Goal: Book appointment/travel/reservation

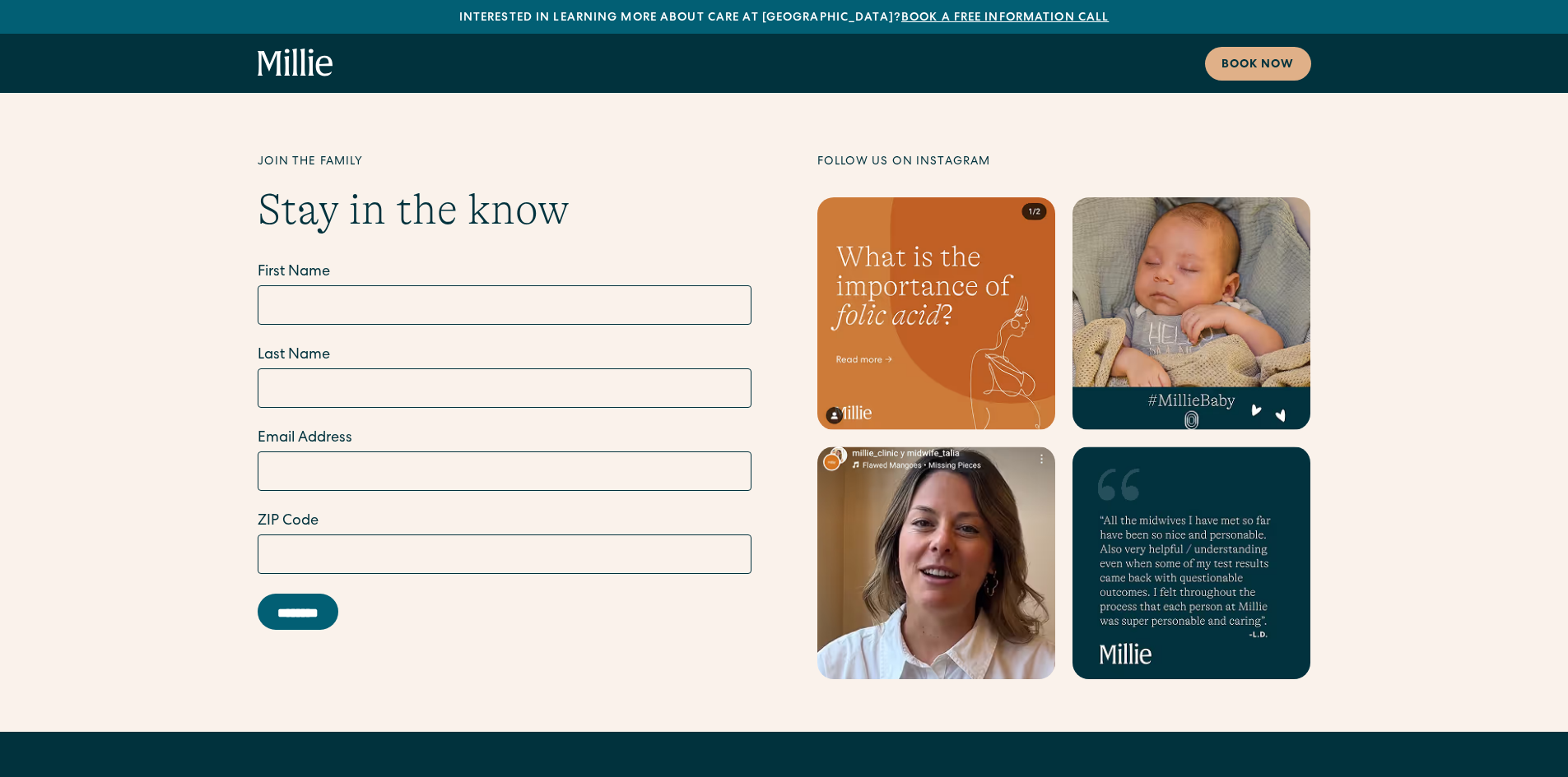
scroll to position [9624, 0]
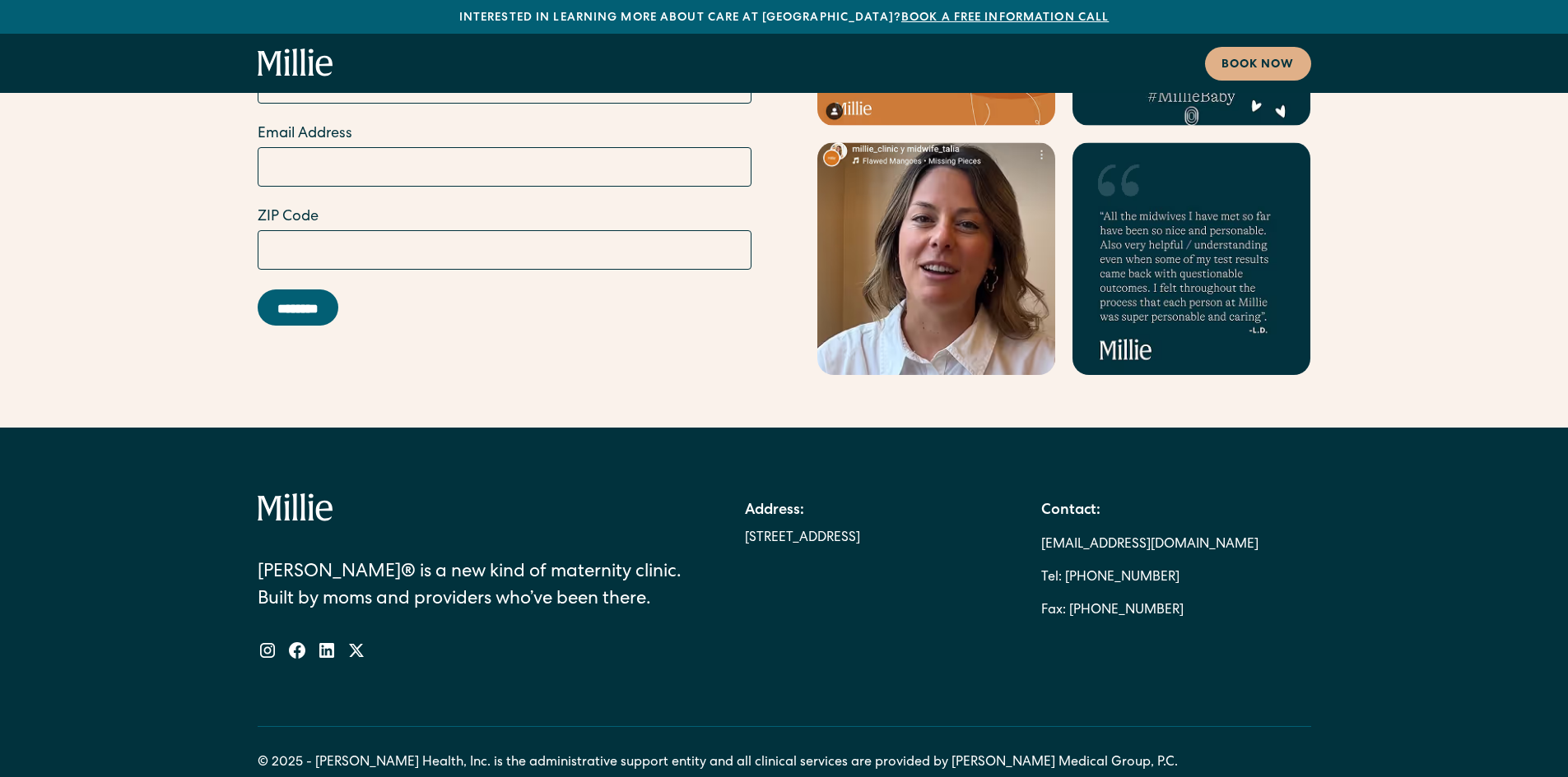
click at [632, 493] on div "Millie® is a new kind of maternity clinic. Built by moms and providers who’ve b…" at bounding box center [470, 577] width 425 height 167
click at [319, 59] on icon "home" at bounding box center [323, 65] width 16 height 20
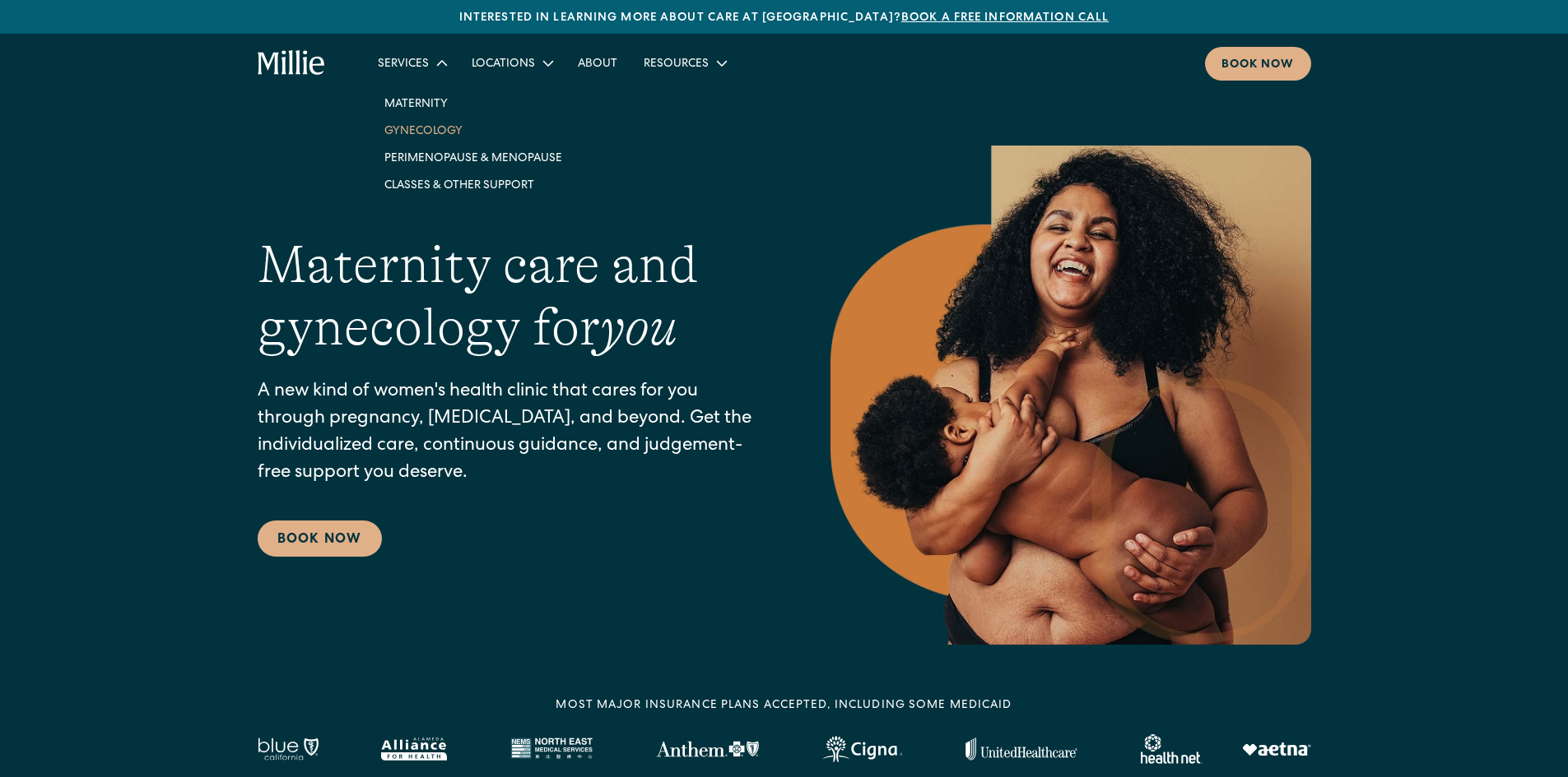
drag, startPoint x: 0, startPoint y: 0, endPoint x: 414, endPoint y: 136, distance: 435.8
click at [414, 136] on link "Gynecology" at bounding box center [473, 130] width 204 height 27
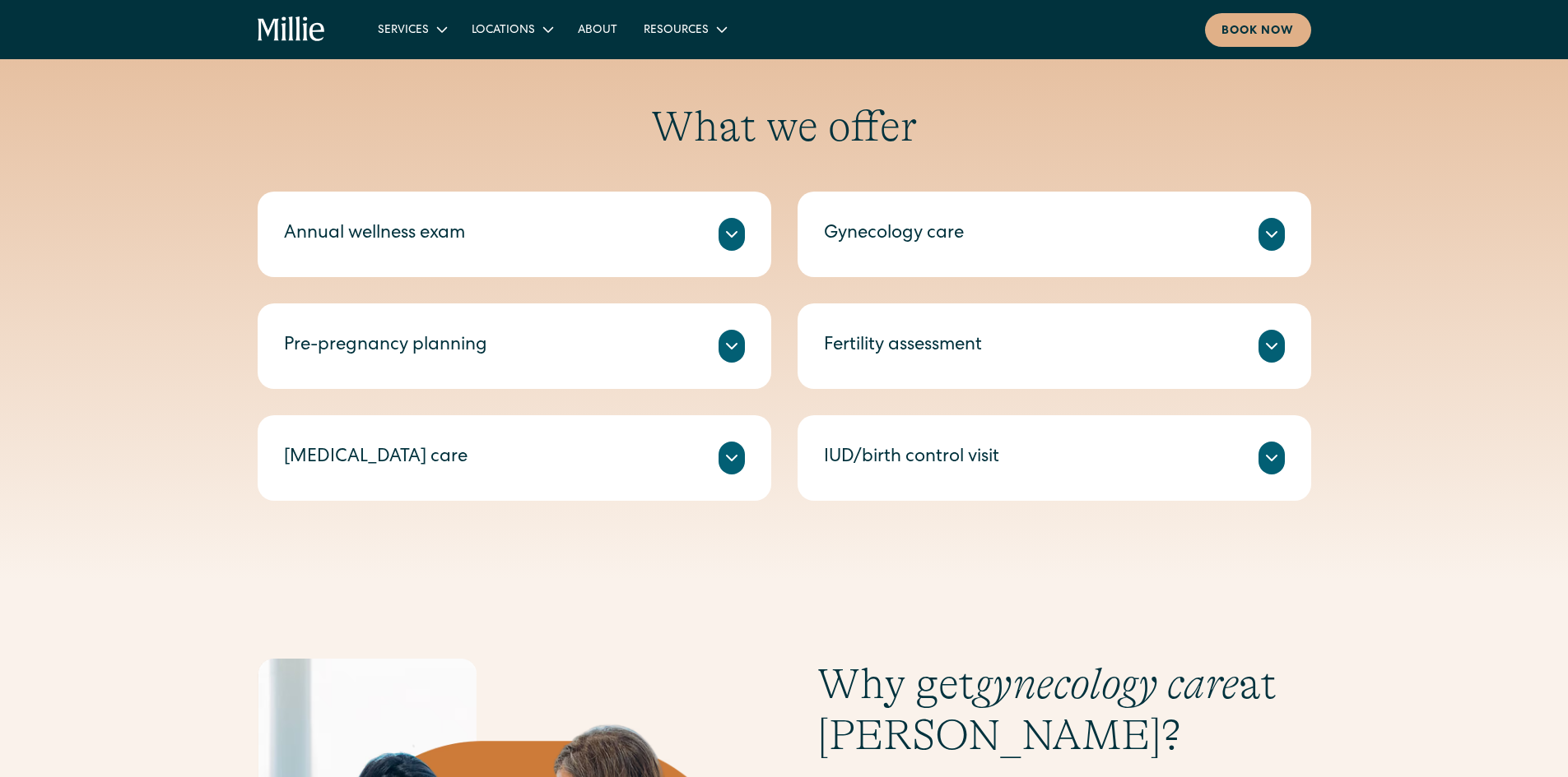
scroll to position [741, 0]
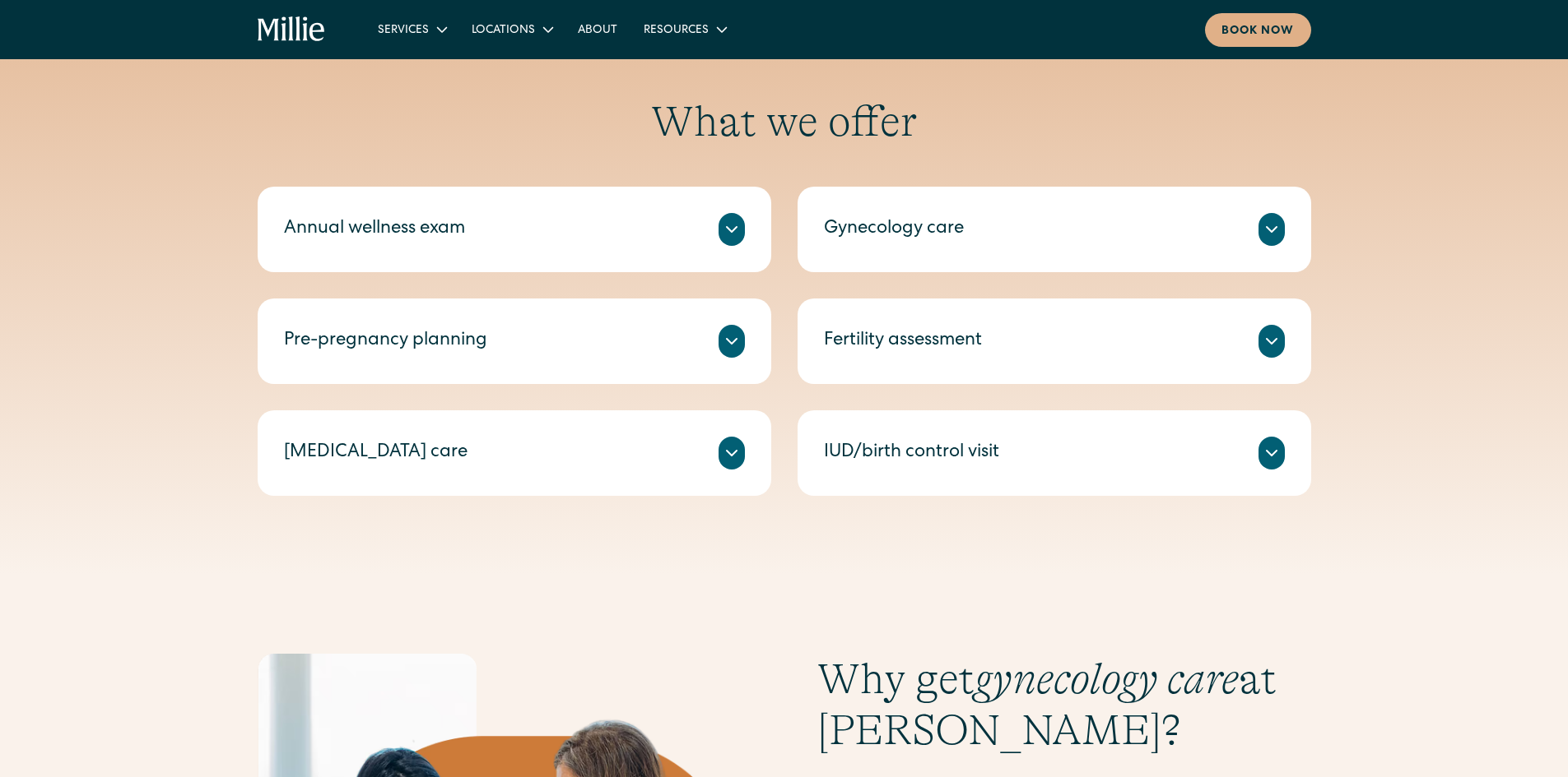
click at [696, 223] on div "Annual wellness exam" at bounding box center [514, 229] width 461 height 33
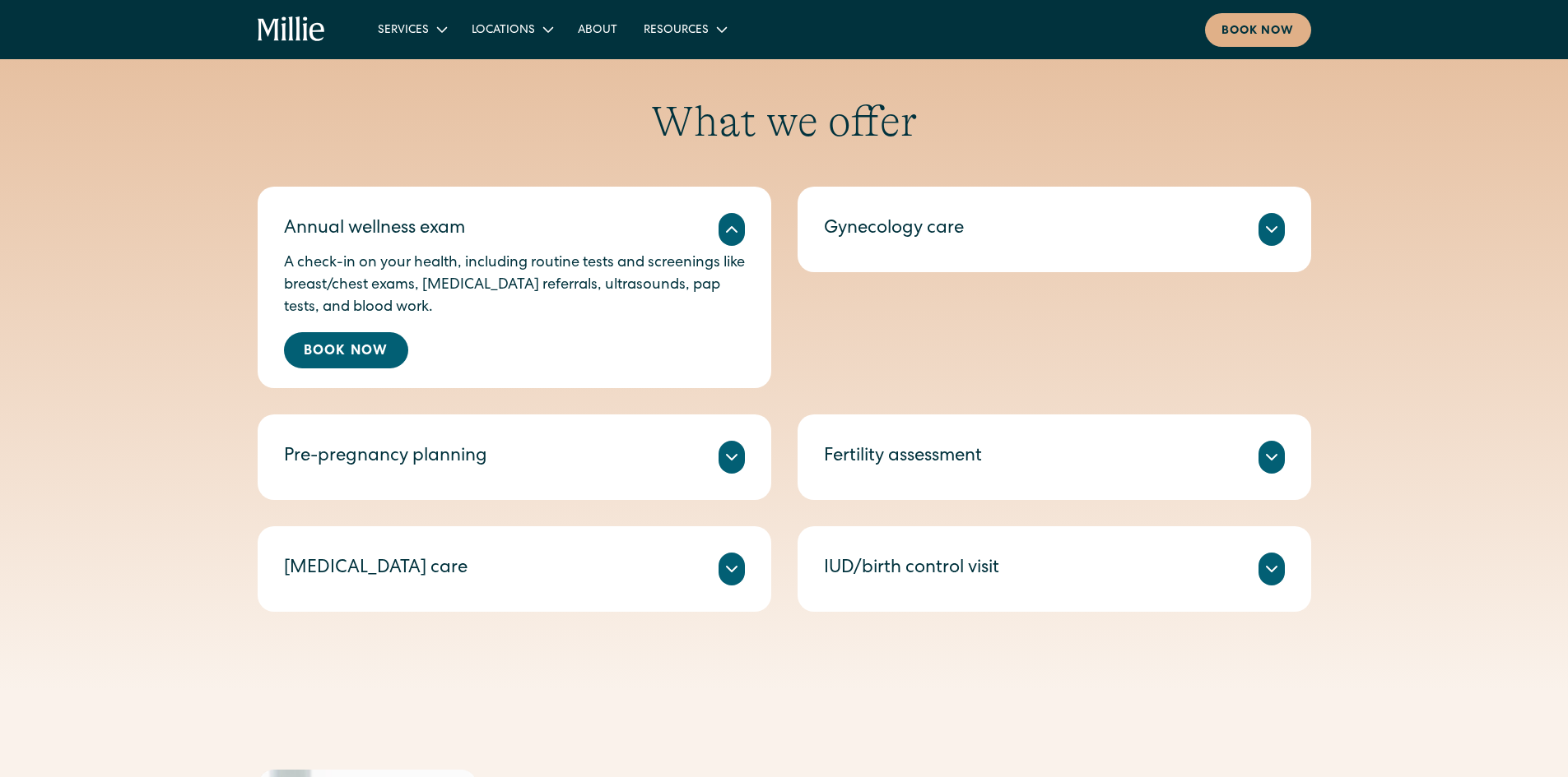
click at [975, 570] on div "IUD/birth control visit" at bounding box center [911, 569] width 175 height 27
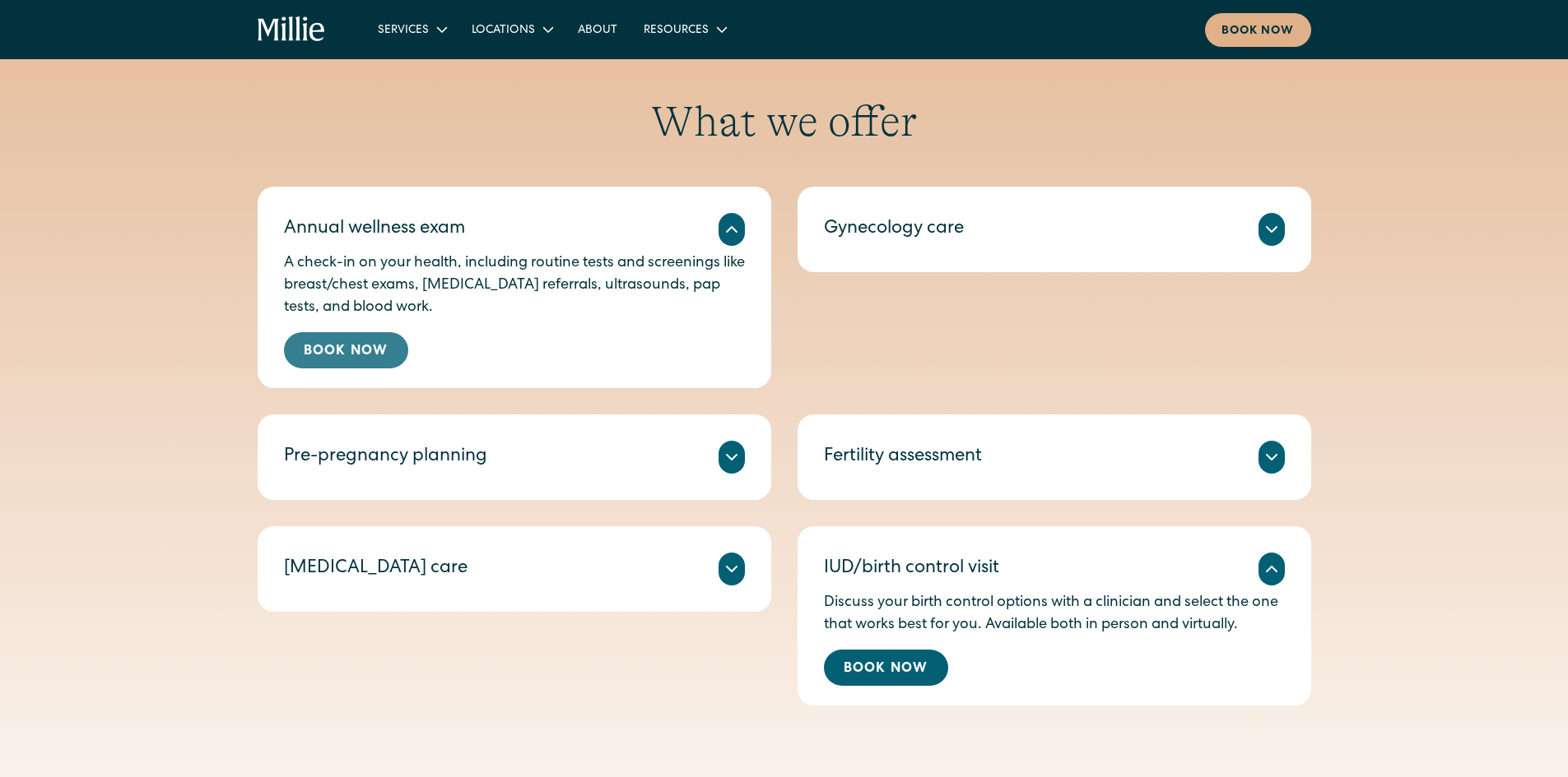
click at [332, 352] on link "Book Now" at bounding box center [346, 351] width 125 height 36
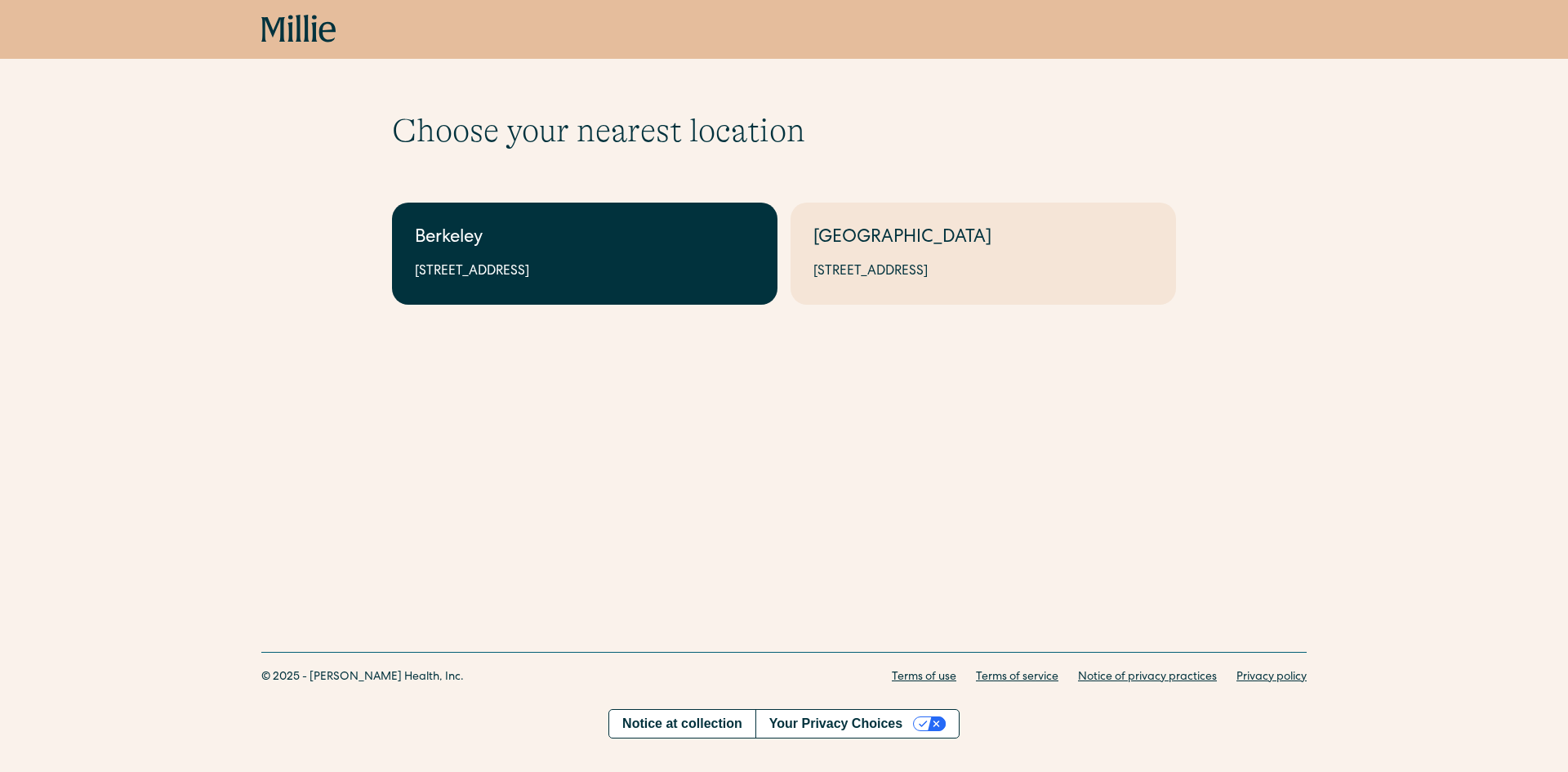
click at [434, 286] on link "Berkeley 2999 Regent St, Suite 524, Berkeley, CA 94705" at bounding box center [584, 253] width 385 height 102
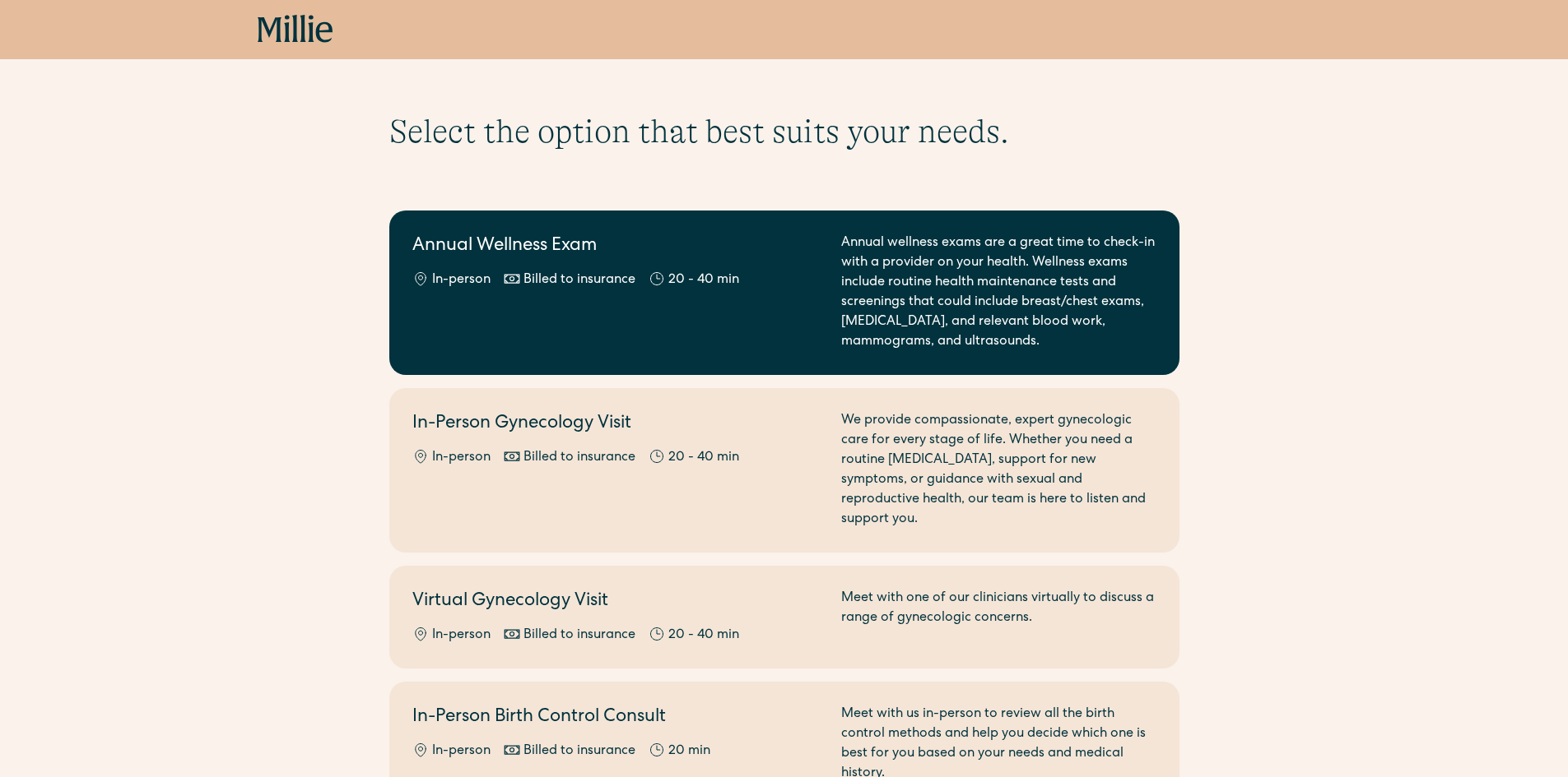
click at [852, 313] on div "Annual wellness exams are a great time to check-in with a provider on your heal…" at bounding box center [998, 293] width 315 height 119
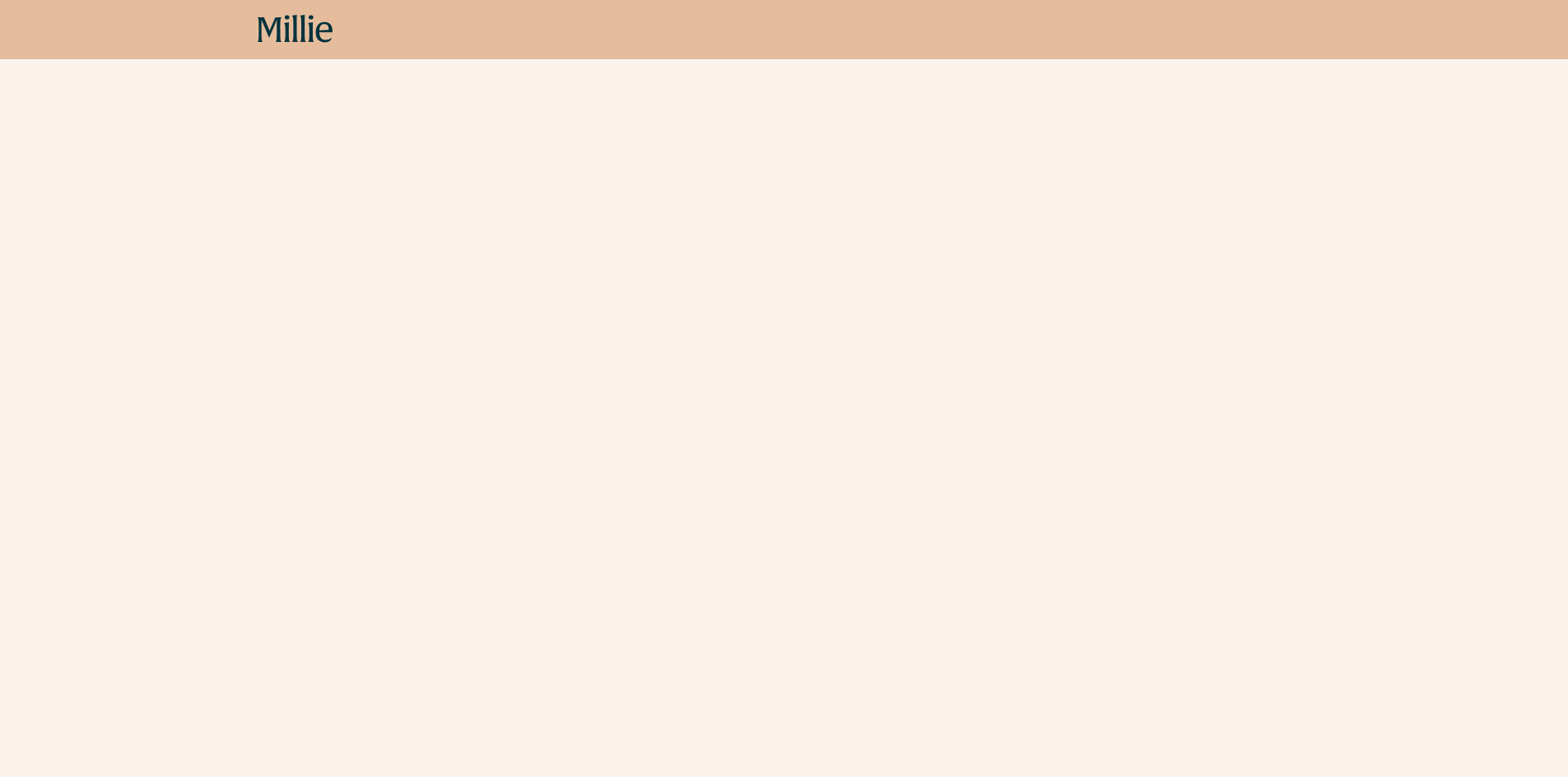
scroll to position [247, 0]
click at [127, 194] on div "Schedule your appointment This below only shows on maternity + location Materni…" at bounding box center [784, 278] width 1568 height 827
drag, startPoint x: 201, startPoint y: 234, endPoint x: 246, endPoint y: 94, distance: 147.1
click at [209, 224] on div "Schedule your appointment This below only shows on maternity + location Materni…" at bounding box center [784, 278] width 1568 height 827
click at [288, 28] on icon at bounding box center [287, 28] width 6 height 27
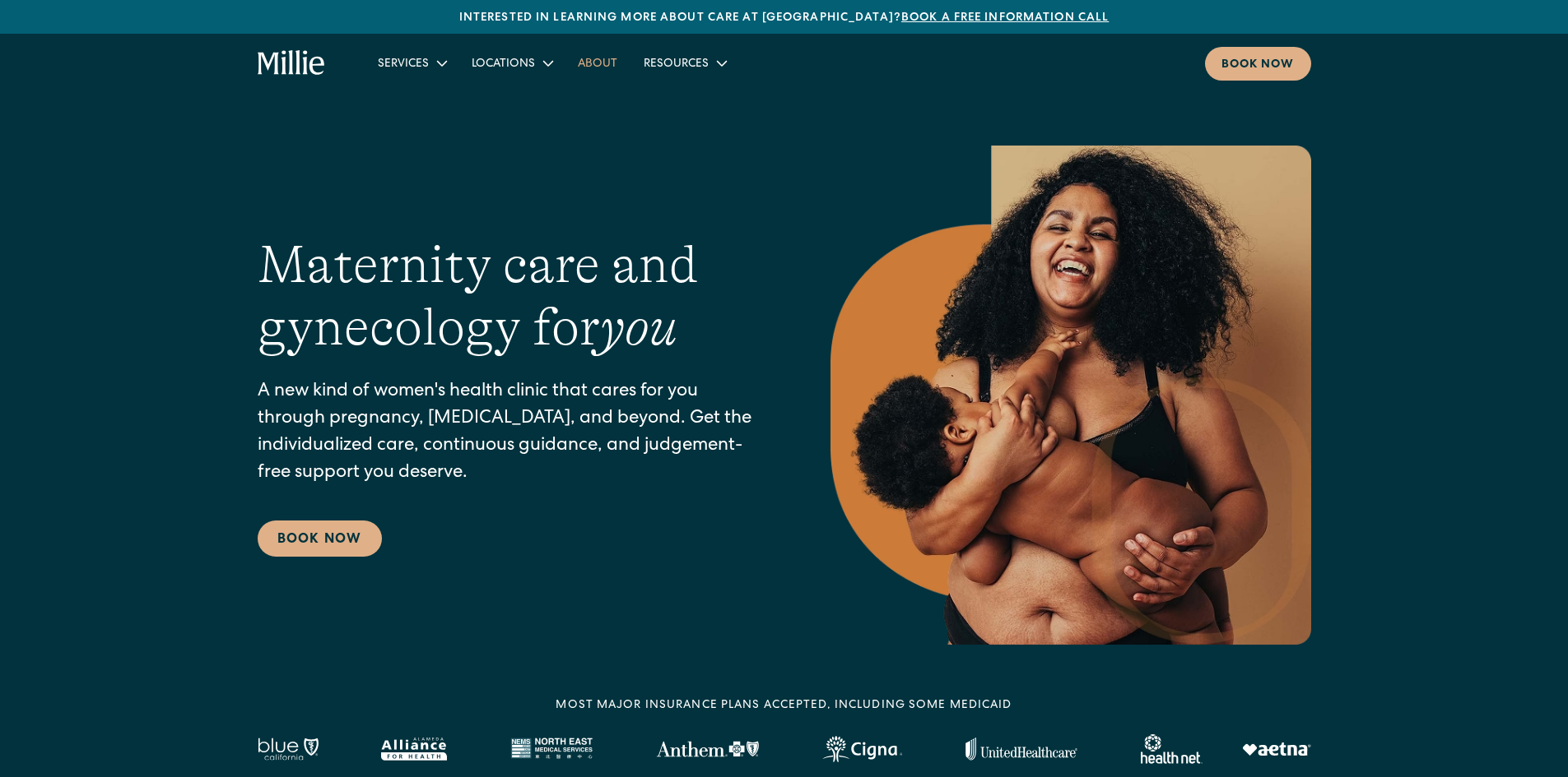
click at [616, 57] on link "About" at bounding box center [597, 63] width 66 height 27
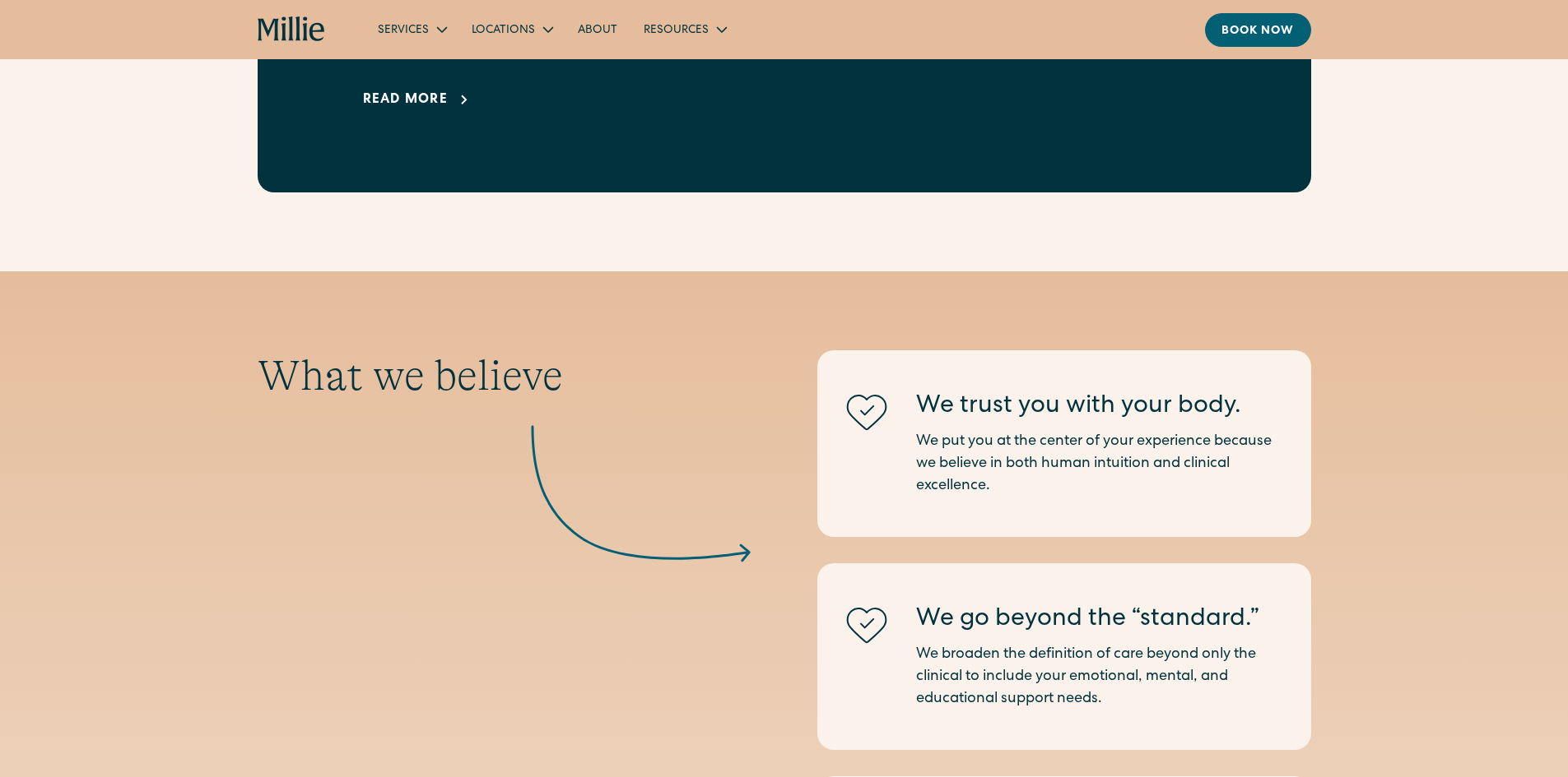
scroll to position [1187, 0]
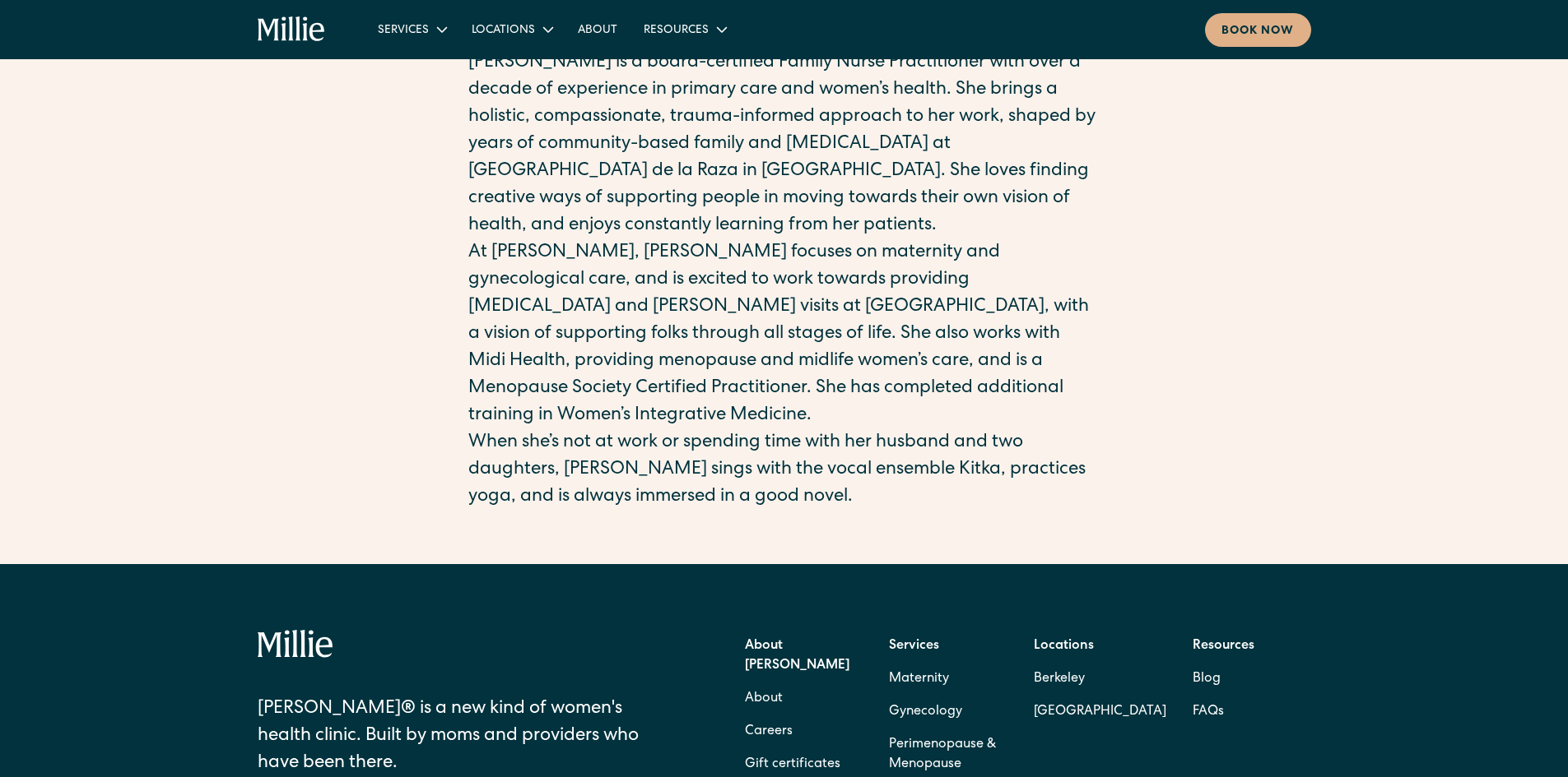
scroll to position [411, 0]
